Goal: Task Accomplishment & Management: Manage account settings

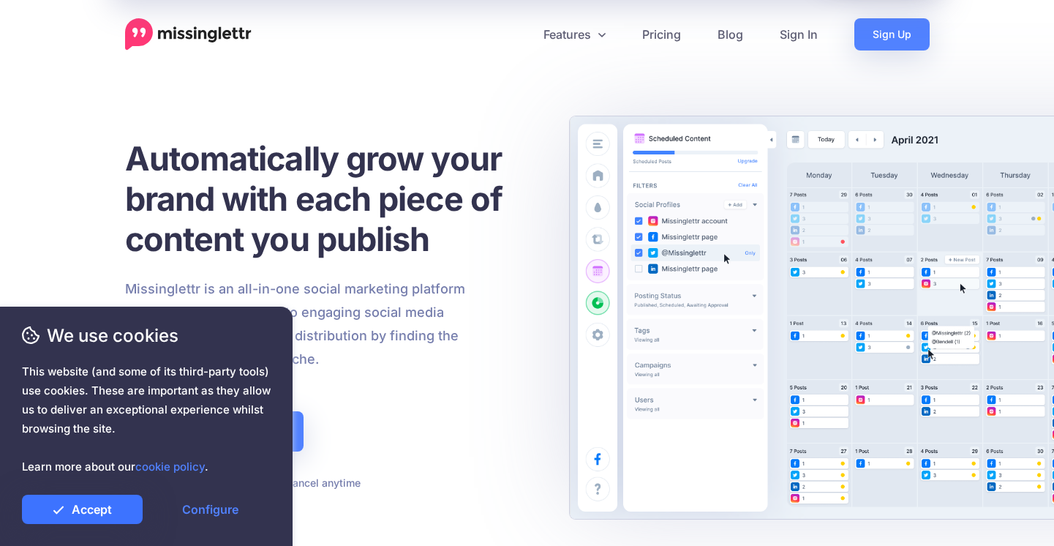
click at [107, 516] on link "Accept" at bounding box center [82, 508] width 121 height 29
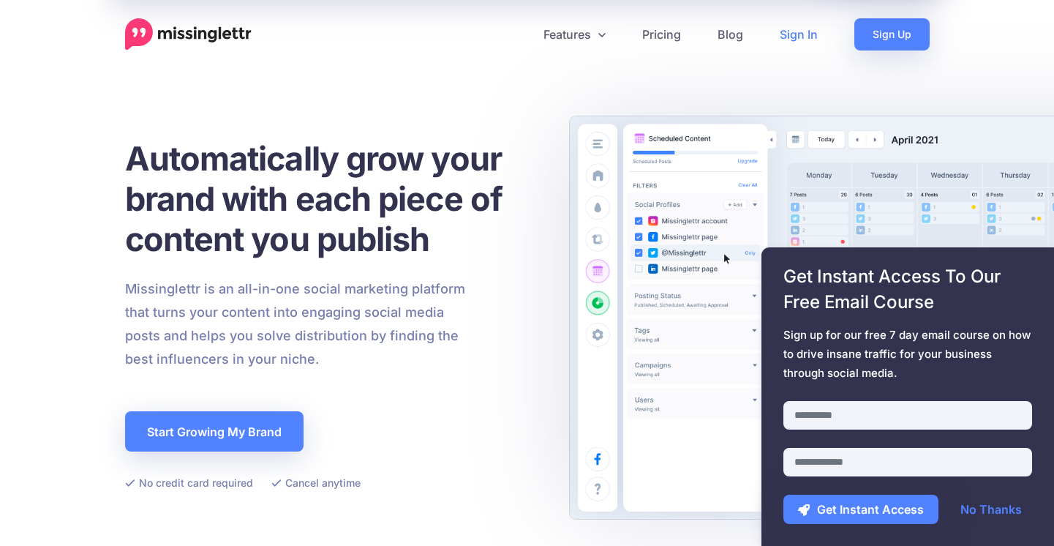
click at [812, 34] on link "Sign In" at bounding box center [798, 34] width 75 height 32
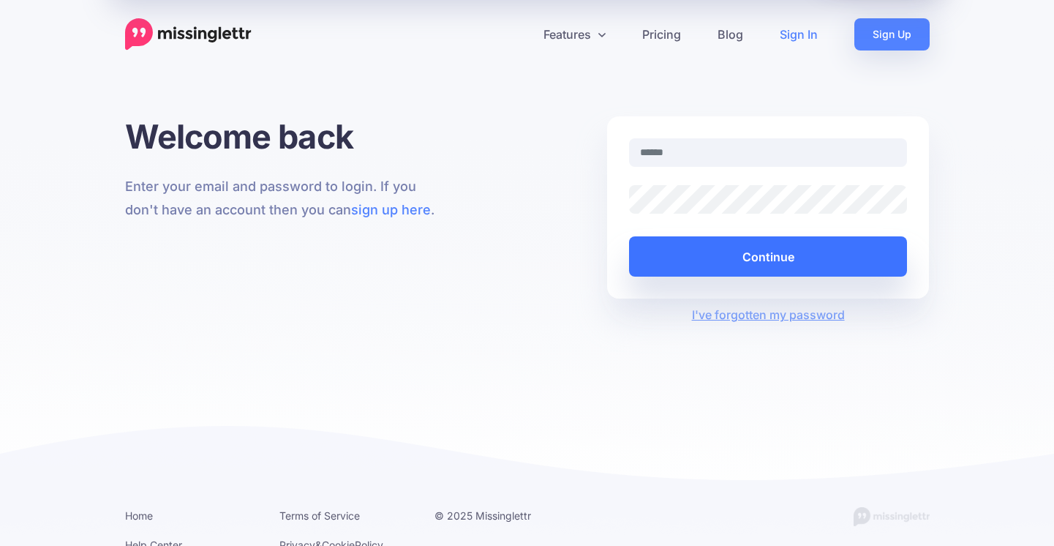
type input "**********"
click at [696, 259] on button "Continue" at bounding box center [768, 256] width 279 height 40
